Goal: Complete application form

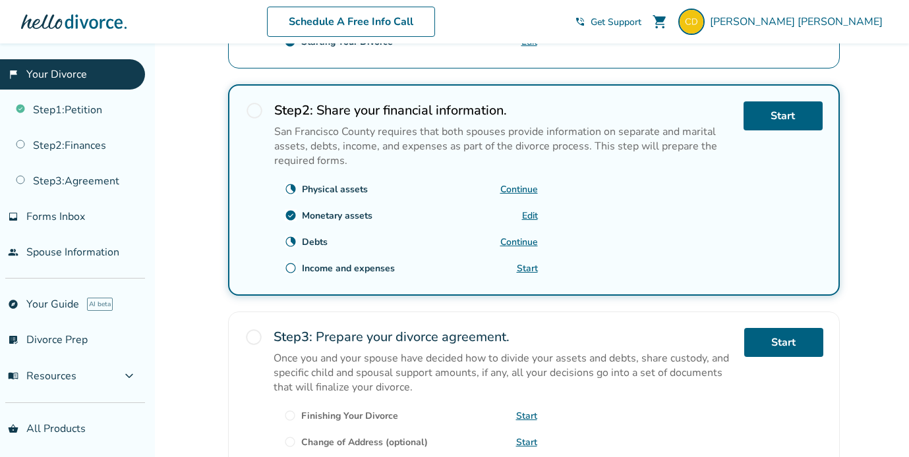
scroll to position [378, 0]
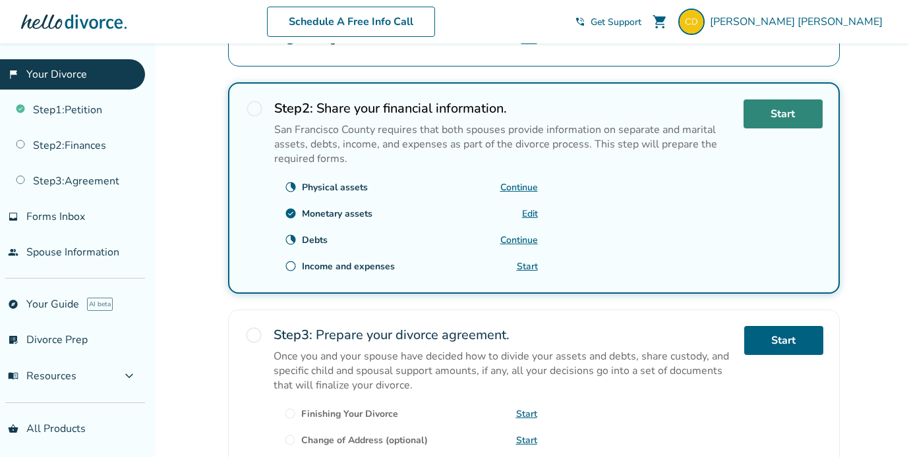
click at [770, 105] on link "Start" at bounding box center [782, 113] width 79 height 29
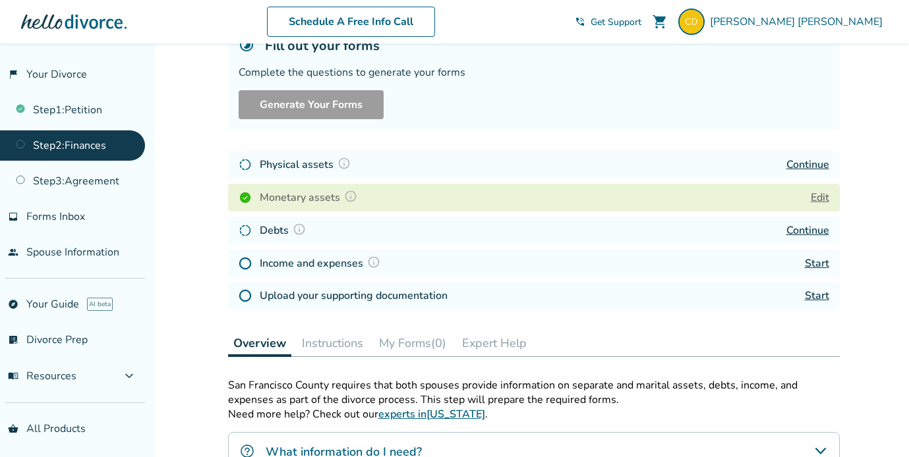
scroll to position [132, 0]
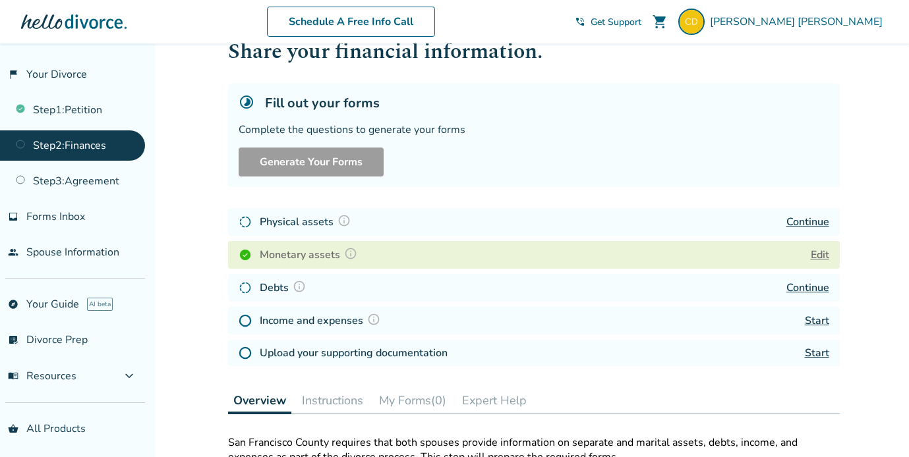
click at [806, 219] on link "Continue" at bounding box center [807, 222] width 43 height 14
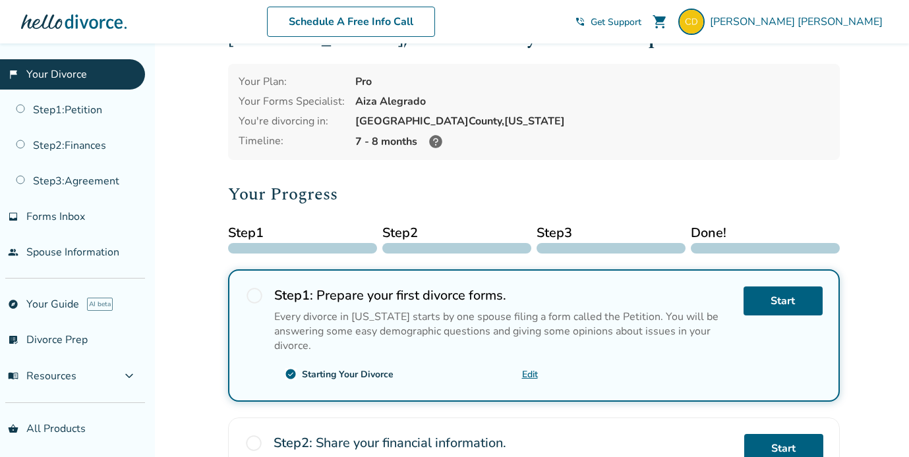
scroll to position [297, 0]
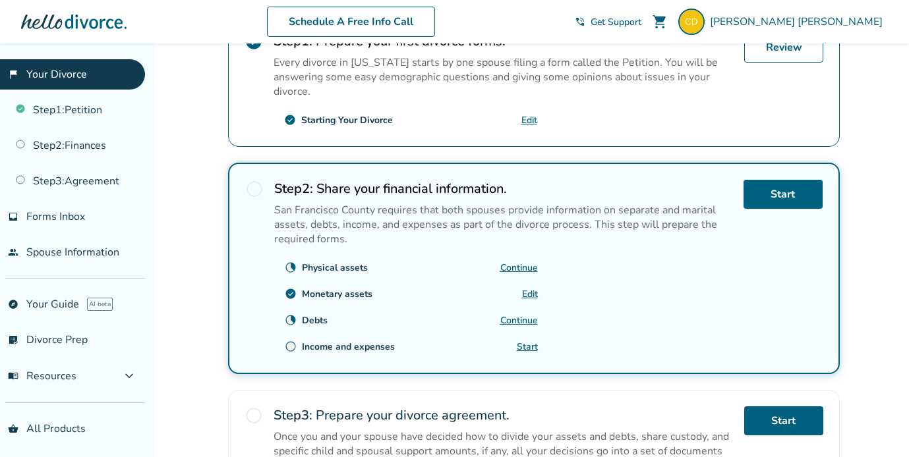
click at [506, 266] on link "Continue" at bounding box center [519, 268] width 38 height 13
click at [530, 344] on link "Start" at bounding box center [527, 347] width 21 height 13
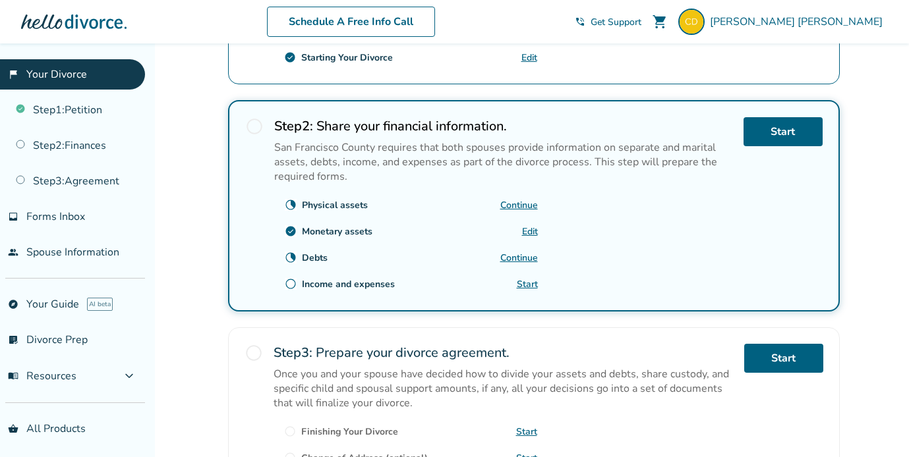
scroll to position [358, 0]
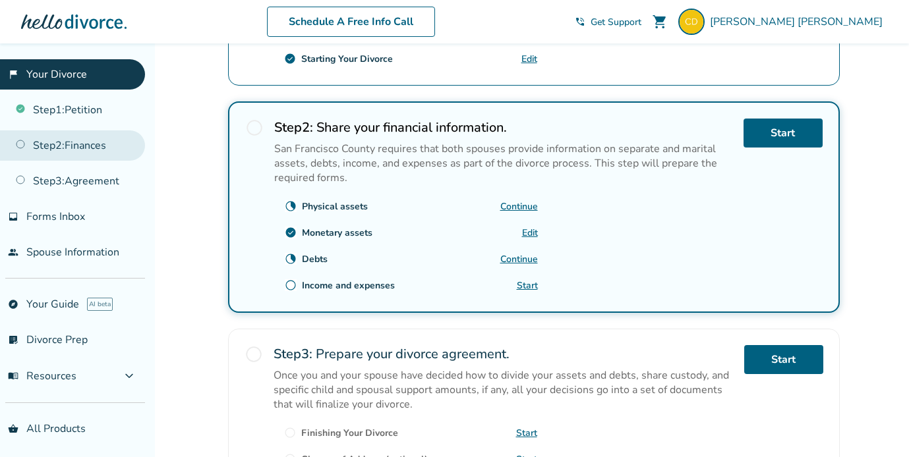
click at [86, 150] on link "Step 2 : Finances" at bounding box center [72, 145] width 145 height 30
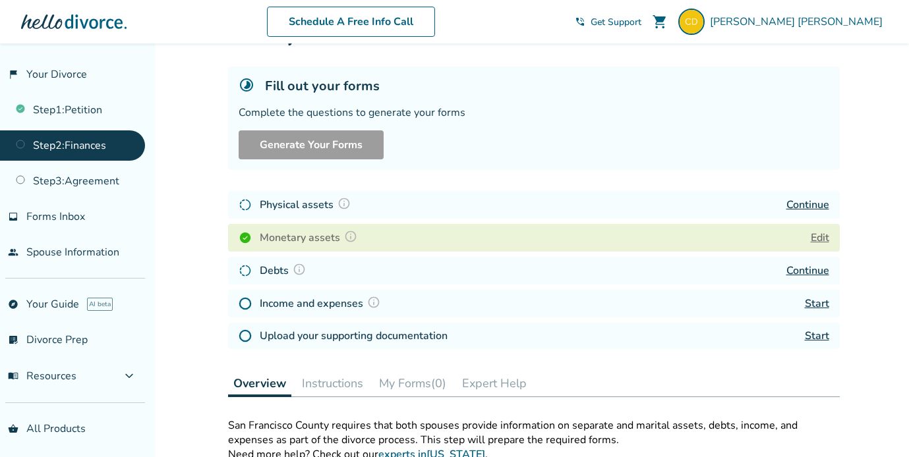
scroll to position [61, 0]
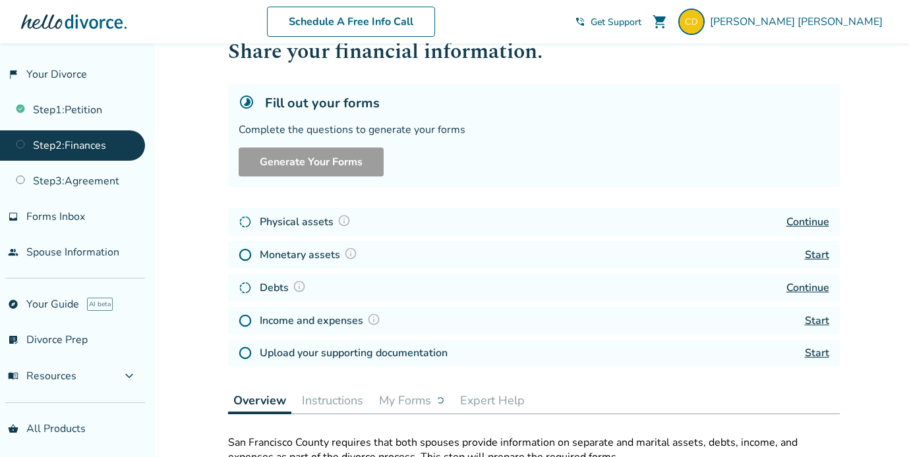
scroll to position [47, 0]
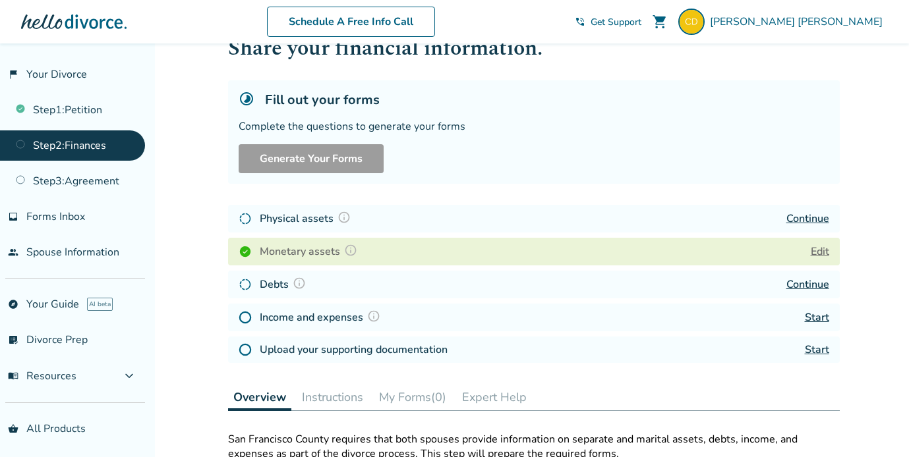
click at [342, 214] on img at bounding box center [343, 217] width 13 height 13
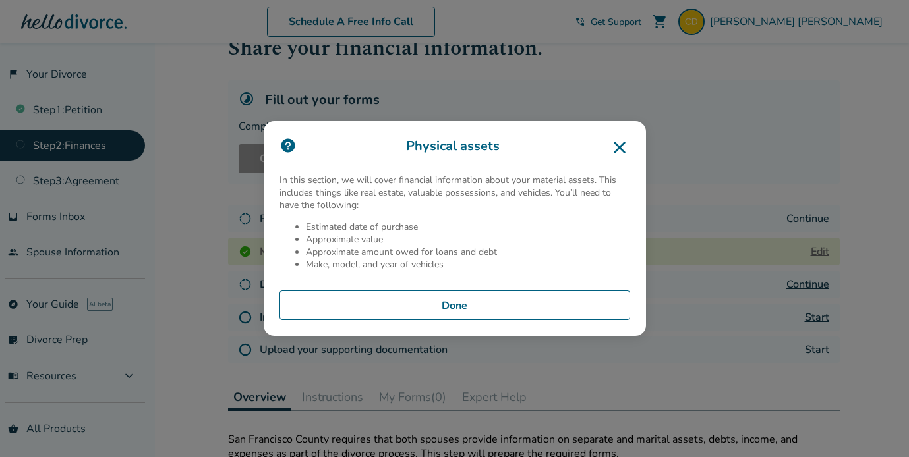
click at [625, 146] on icon at bounding box center [619, 147] width 21 height 21
